Goal: Information Seeking & Learning: Check status

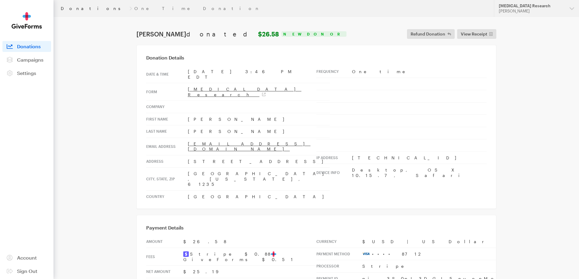
click at [74, 10] on link "Donations" at bounding box center [94, 8] width 66 height 5
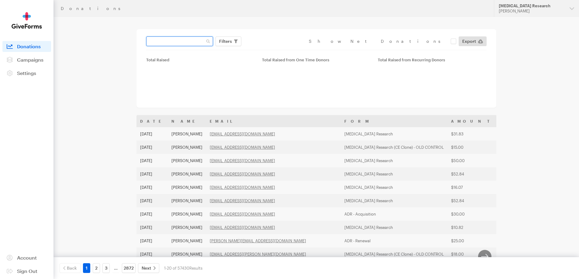
click at [178, 40] on input "text" at bounding box center [179, 41] width 67 height 10
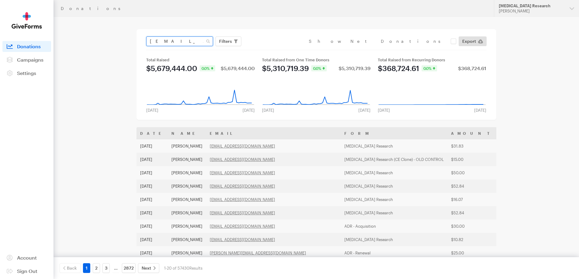
drag, startPoint x: 202, startPoint y: 44, endPoint x: 139, endPoint y: 39, distance: 63.1
click at [139, 39] on div "mikercolombo@aol.com Filters Clear Filters Apply Date Aug 02, 2025 - Aug 29, 20…" at bounding box center [317, 74] width 360 height 91
type input "[EMAIL_ADDRESS][DOMAIN_NAME]"
click at [271, 49] on button "Apply" at bounding box center [280, 54] width 19 height 10
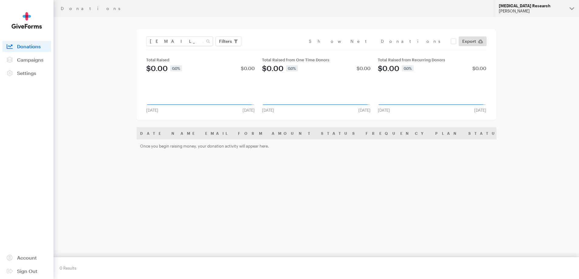
click at [565, 11] on button "[MEDICAL_DATA] Research [PERSON_NAME]" at bounding box center [536, 8] width 85 height 17
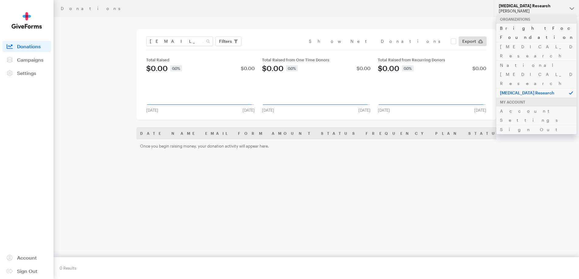
click at [519, 26] on link "BrightFocus Foundation" at bounding box center [536, 32] width 80 height 19
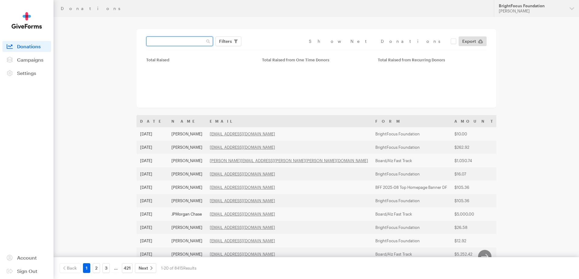
click at [178, 41] on input "text" at bounding box center [179, 41] width 67 height 10
paste input "[EMAIL_ADDRESS][DOMAIN_NAME]"
type input "[EMAIL_ADDRESS][DOMAIN_NAME]"
click at [271, 49] on button "Apply" at bounding box center [280, 54] width 19 height 10
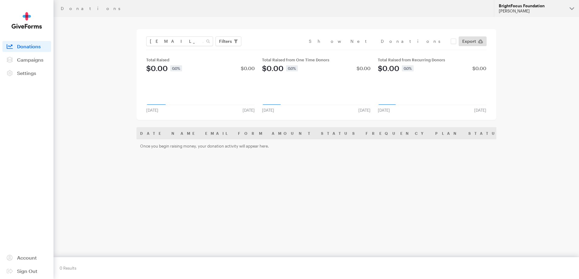
click at [529, 9] on div "[PERSON_NAME]" at bounding box center [532, 11] width 66 height 5
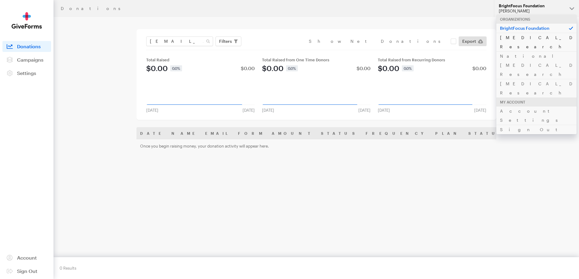
click at [510, 36] on link "[MEDICAL_DATA] Research" at bounding box center [536, 42] width 80 height 19
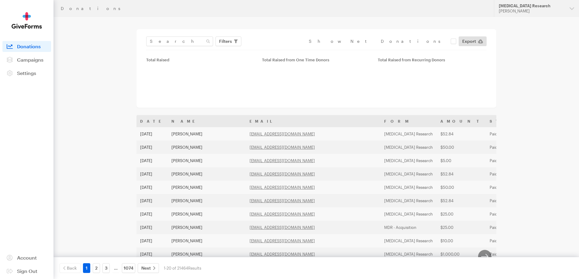
click at [185, 43] on input "text" at bounding box center [179, 41] width 67 height 10
type input "[EMAIL_ADDRESS][DOMAIN_NAME]"
click at [271, 49] on button "Apply" at bounding box center [280, 54] width 19 height 10
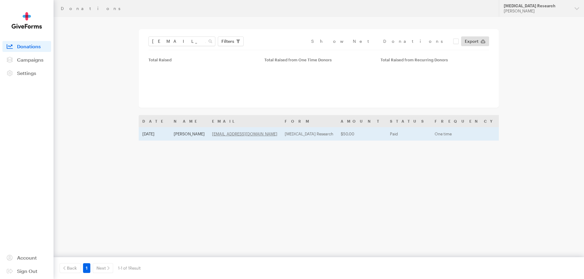
click at [185, 136] on td "[PERSON_NAME]" at bounding box center [189, 133] width 38 height 13
